Goal: Find contact information: Find contact information

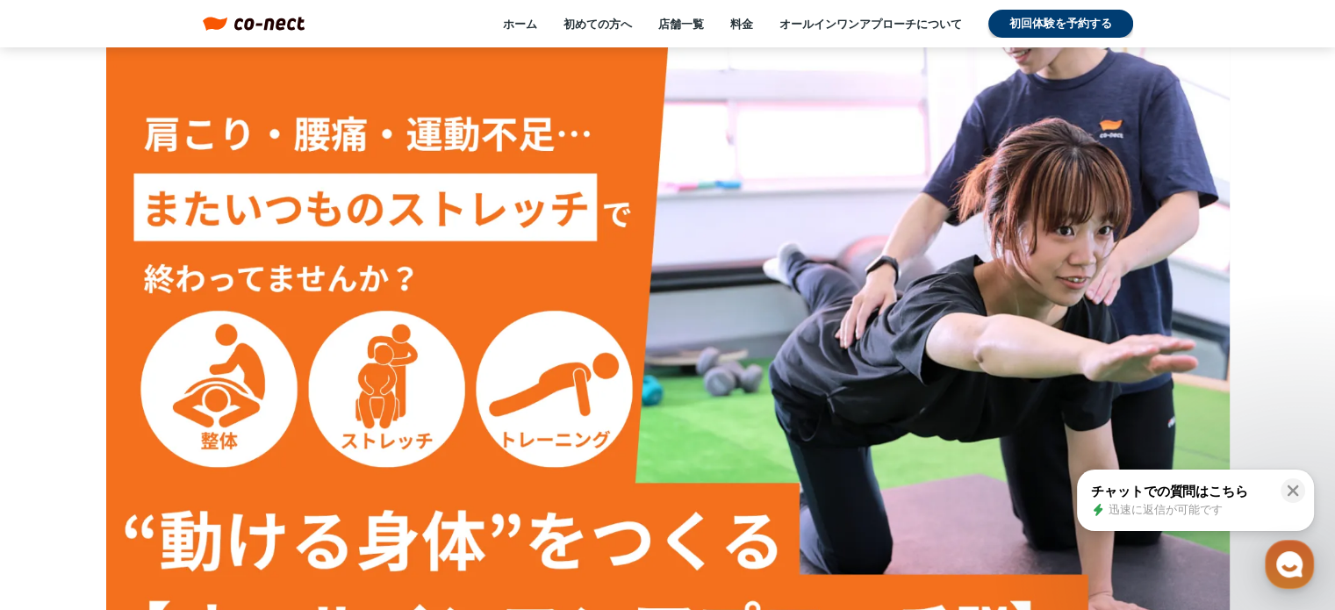
drag, startPoint x: 71, startPoint y: 172, endPoint x: 62, endPoint y: 173, distance: 8.8
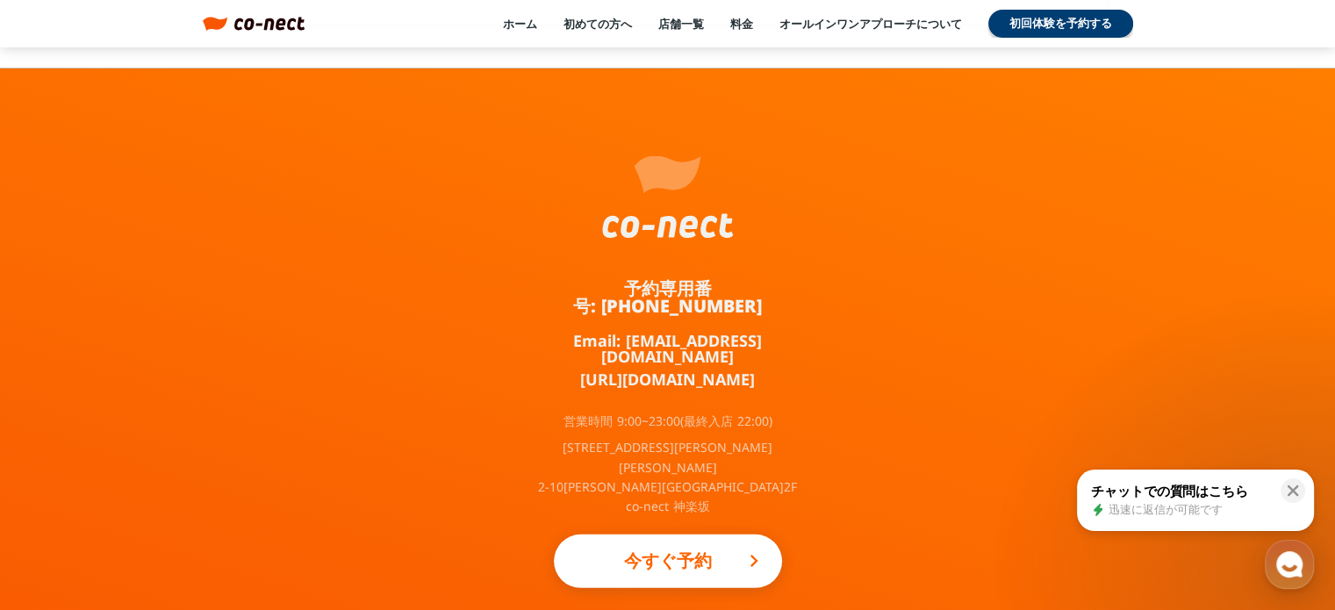
scroll to position [11579, 0]
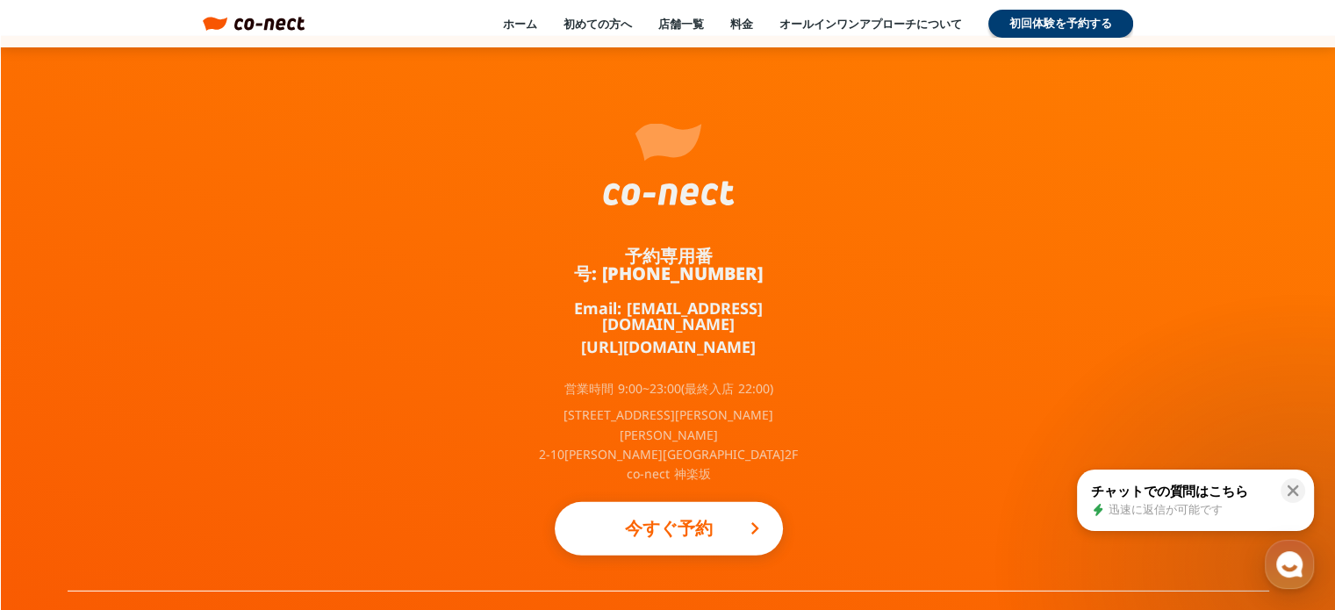
click at [874, 609] on link "採用情報" at bounding box center [868, 618] width 49 height 18
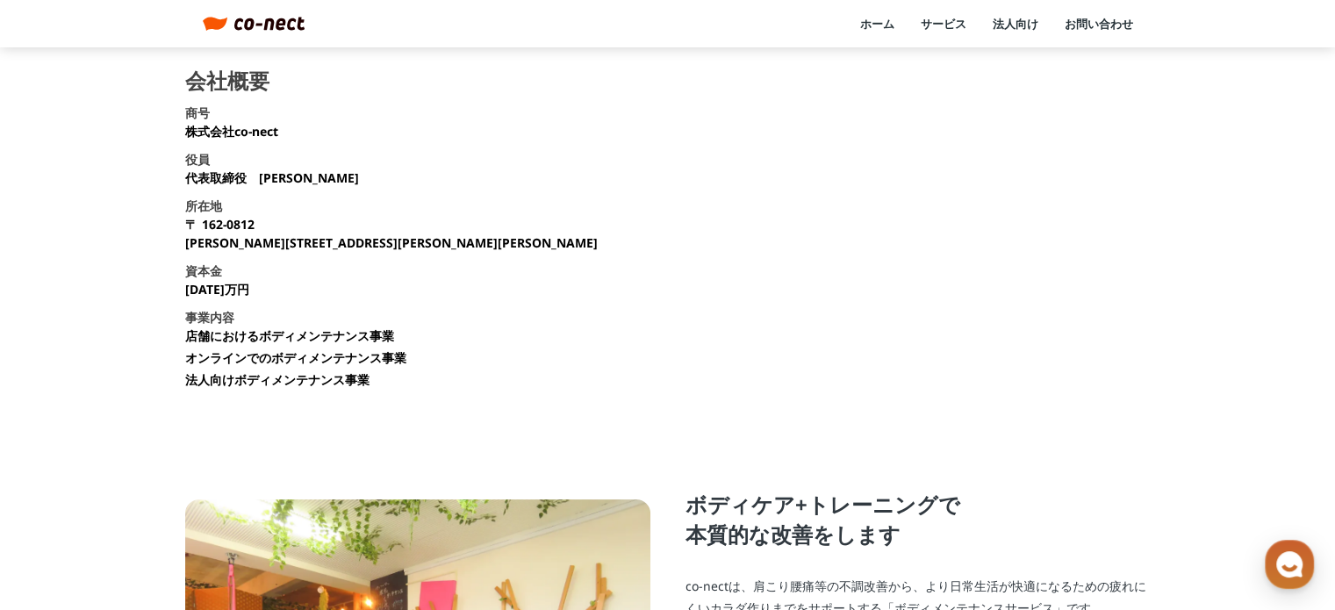
click at [147, 238] on main "会社概要 商号 株式会社co-nect 役員 代表取締役　中山 友貴 所在地 〒 162-0812 東京都新宿区西五軒町2-10 東松ビル2F 資本金 135…" at bounding box center [667, 507] width 1335 height 875
click at [130, 297] on main "会社概要 商号 株式会社co-nect 役員 代表取締役　中山 友貴 所在地 〒 162-0812 東京都新宿区西五軒町2-10 東松ビル2F 資本金 135…" at bounding box center [667, 507] width 1335 height 875
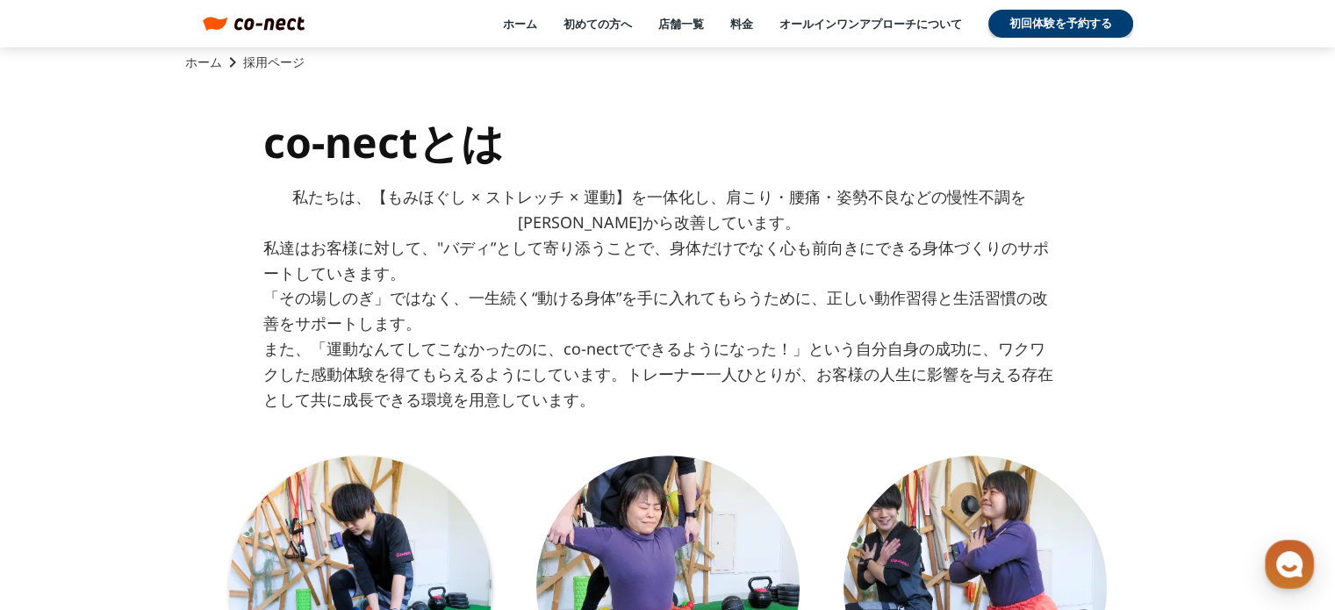
scroll to position [826, 0]
